Goal: Find specific page/section: Find specific page/section

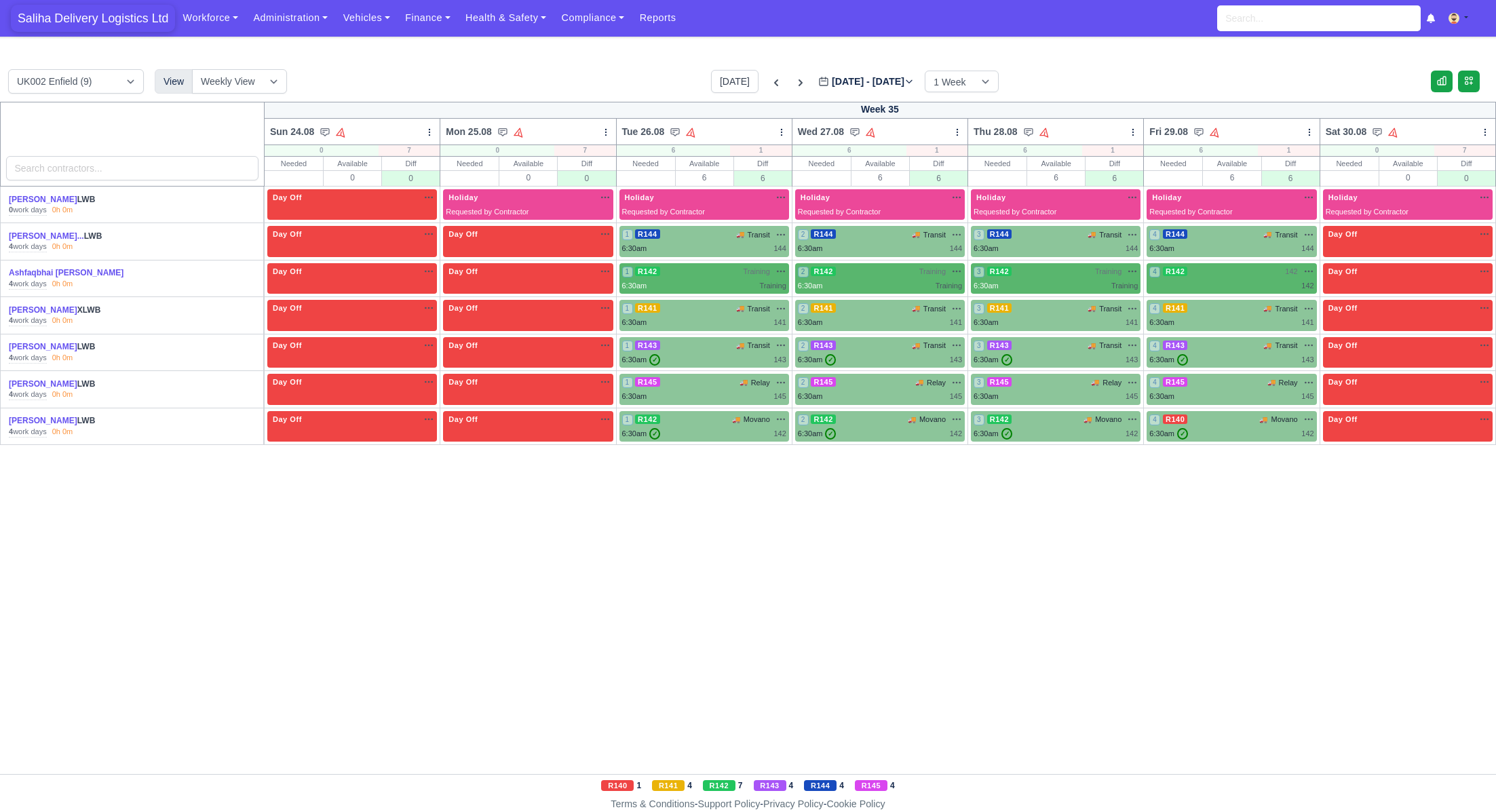
click at [101, 17] on span "Saliha Delivery Logistics Ltd" at bounding box center [93, 18] width 164 height 27
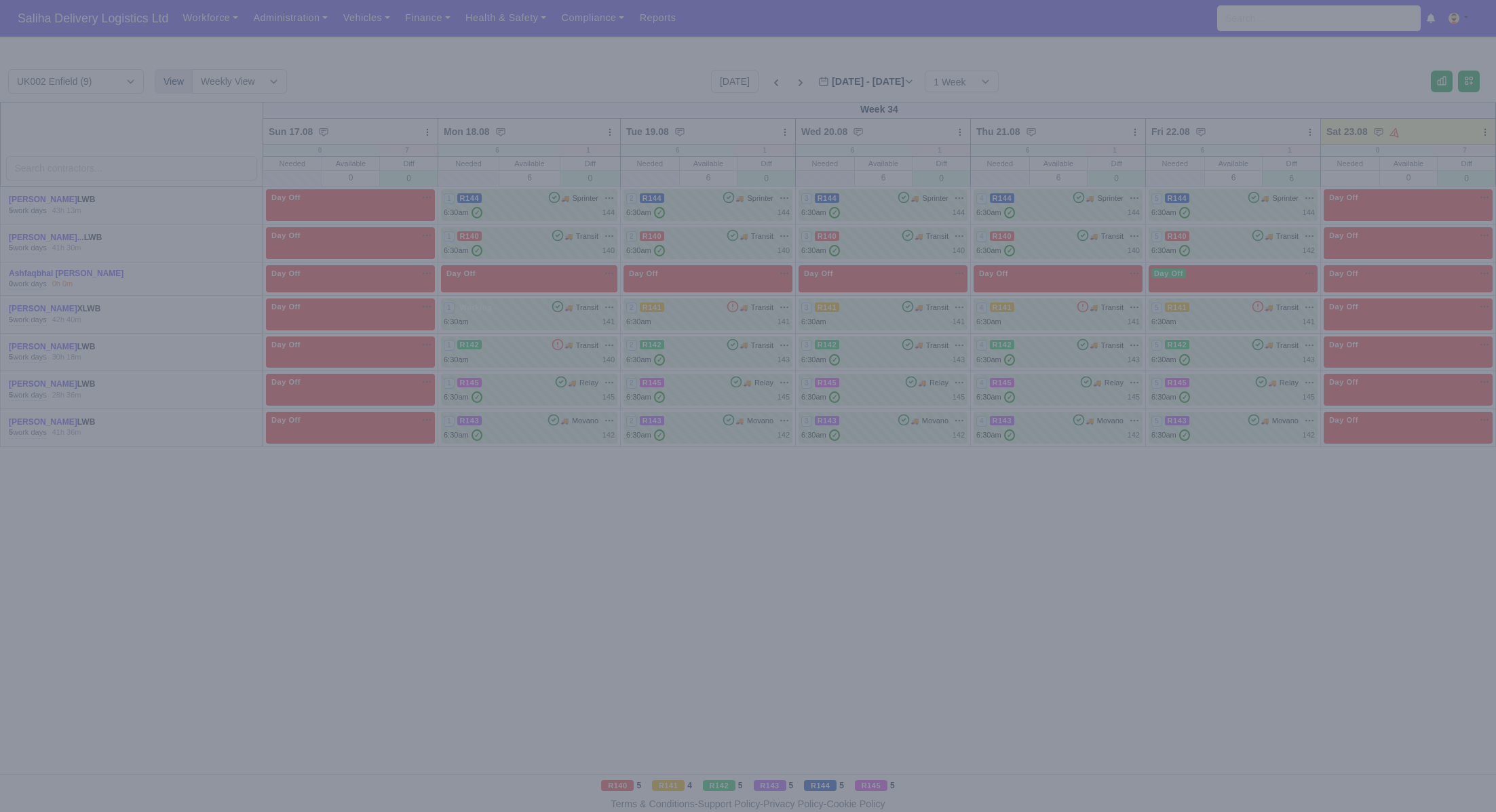
type input "2025-08-23"
type input "6"
